Goal: Information Seeking & Learning: Understand process/instructions

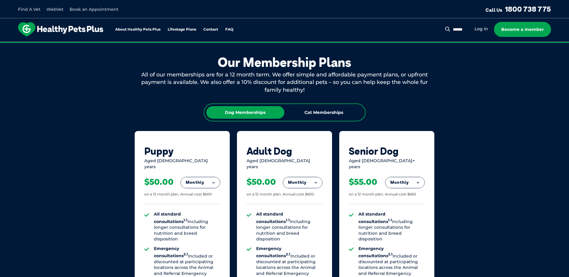
scroll to position [330, 0]
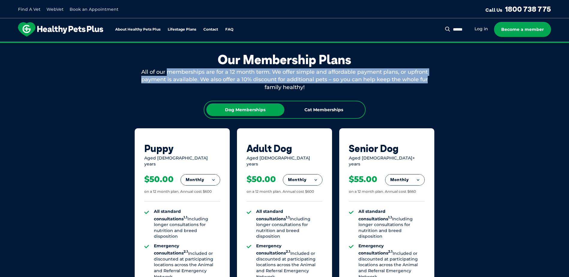
drag, startPoint x: 169, startPoint y: 72, endPoint x: 434, endPoint y: 77, distance: 265.7
click at [434, 77] on div "All of our memberships are for a 12 month term. We offer simple and affordable …" at bounding box center [285, 79] width 300 height 23
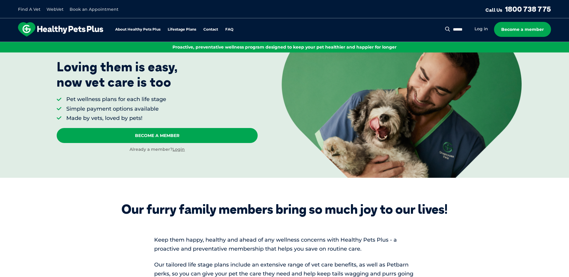
scroll to position [0, 0]
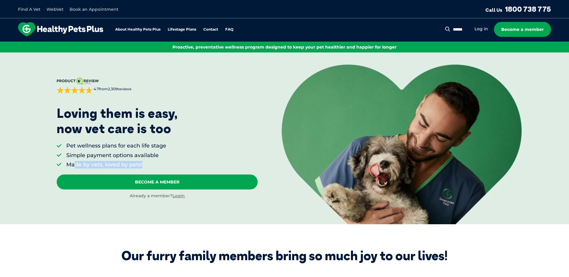
drag, startPoint x: 75, startPoint y: 162, endPoint x: 157, endPoint y: 161, distance: 81.7
click at [157, 161] on li "Made by vets, loved by pets!" at bounding box center [116, 165] width 100 height 8
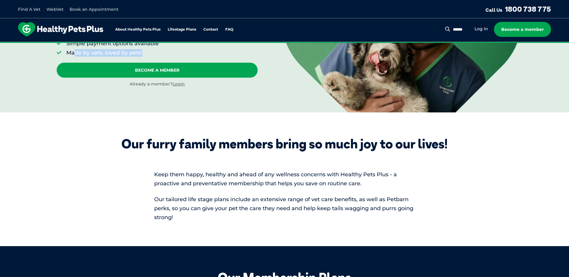
scroll to position [180, 0]
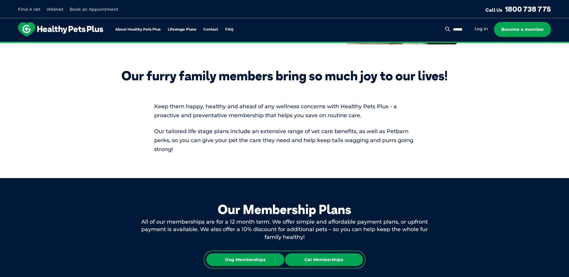
click at [318, 258] on div "Cat Memberships" at bounding box center [324, 260] width 78 height 13
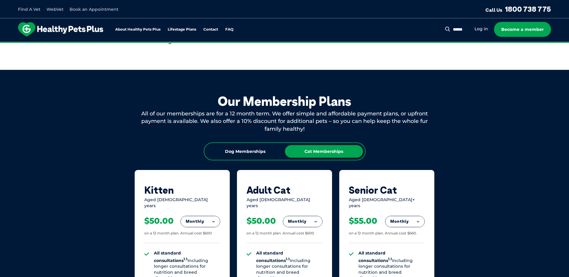
scroll to position [390, 0]
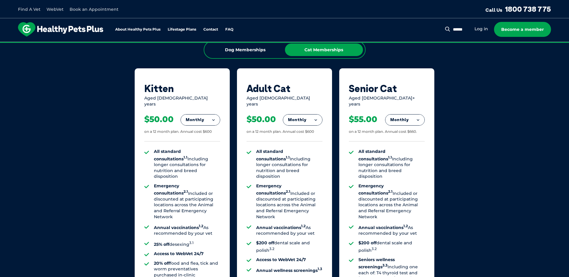
click at [313, 115] on button "Monthly" at bounding box center [302, 120] width 39 height 11
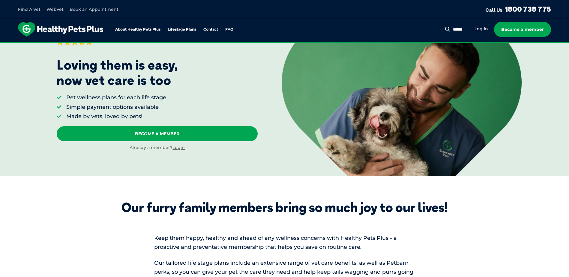
scroll to position [0, 0]
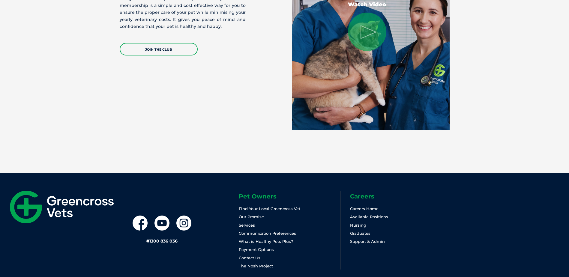
scroll to position [1269, 0]
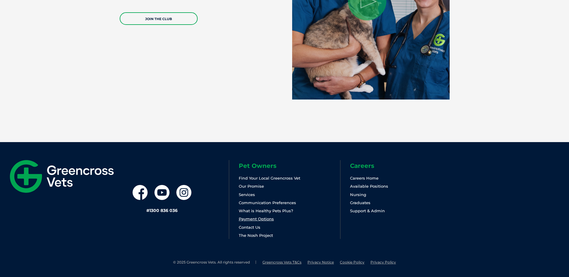
click at [258, 218] on link "Payment Options" at bounding box center [256, 219] width 35 height 5
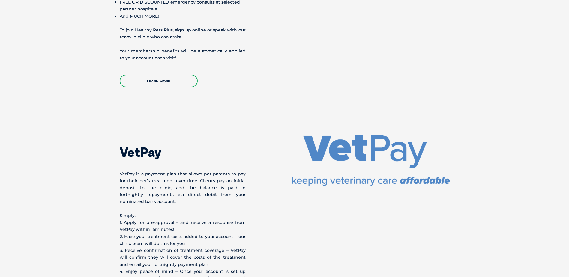
scroll to position [1051, 0]
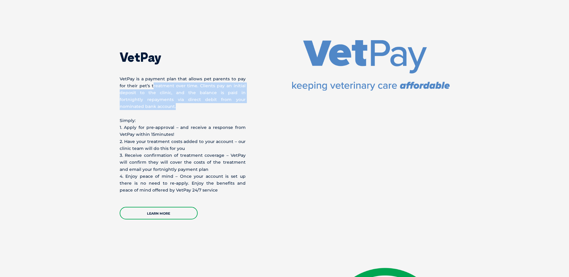
drag, startPoint x: 147, startPoint y: 80, endPoint x: 198, endPoint y: 98, distance: 54.0
click at [198, 98] on p "VetPay is a payment plan that allows pet parents to pay for their pet’s treatme…" at bounding box center [183, 93] width 126 height 35
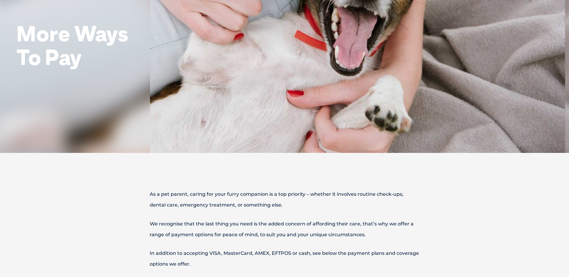
scroll to position [0, 0]
